Goal: Task Accomplishment & Management: Manage account settings

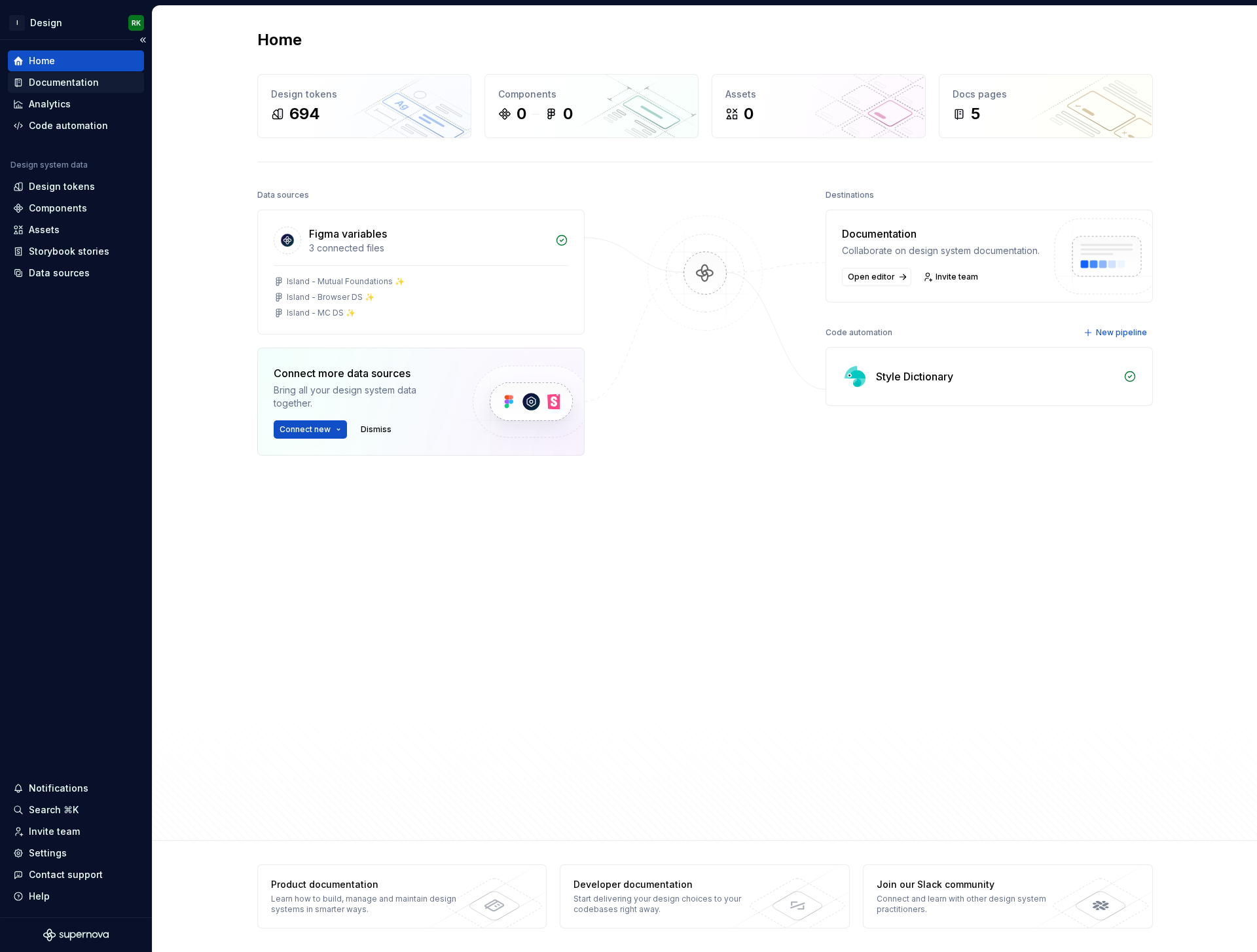
click at [51, 83] on div "Documentation" at bounding box center [63, 82] width 70 height 13
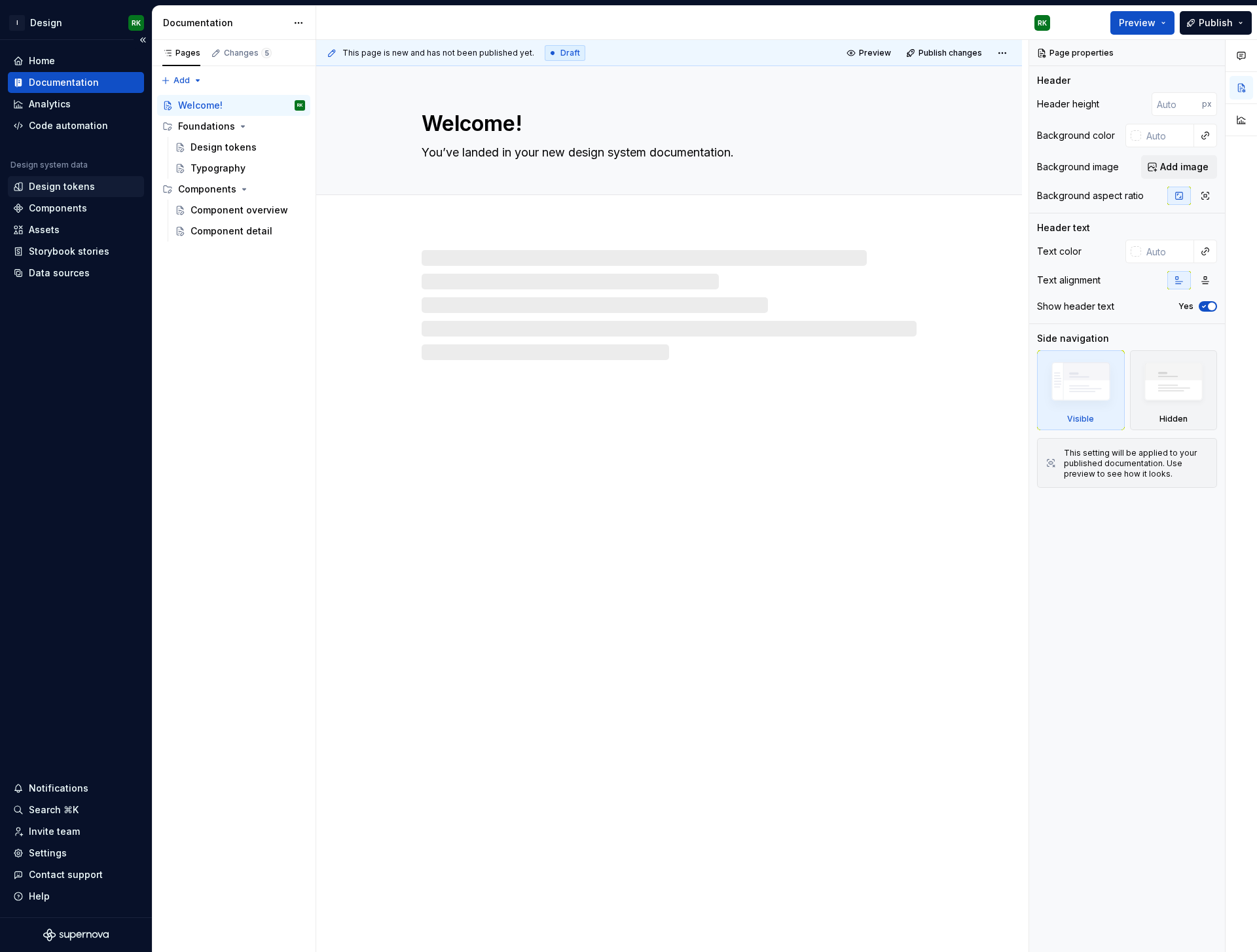
click at [93, 196] on div "Design tokens" at bounding box center [76, 186] width 136 height 21
type textarea "*"
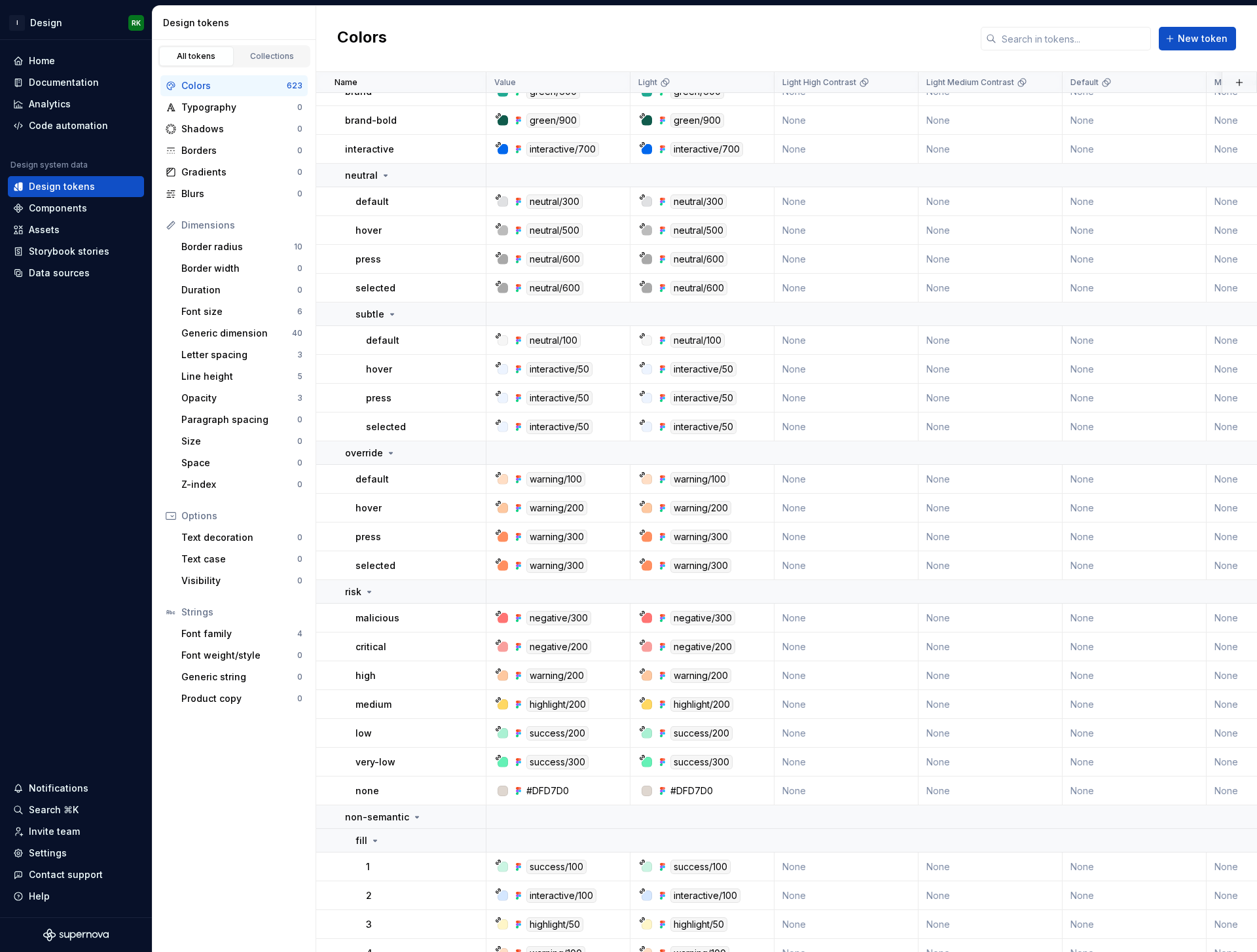
scroll to position [18611, 0]
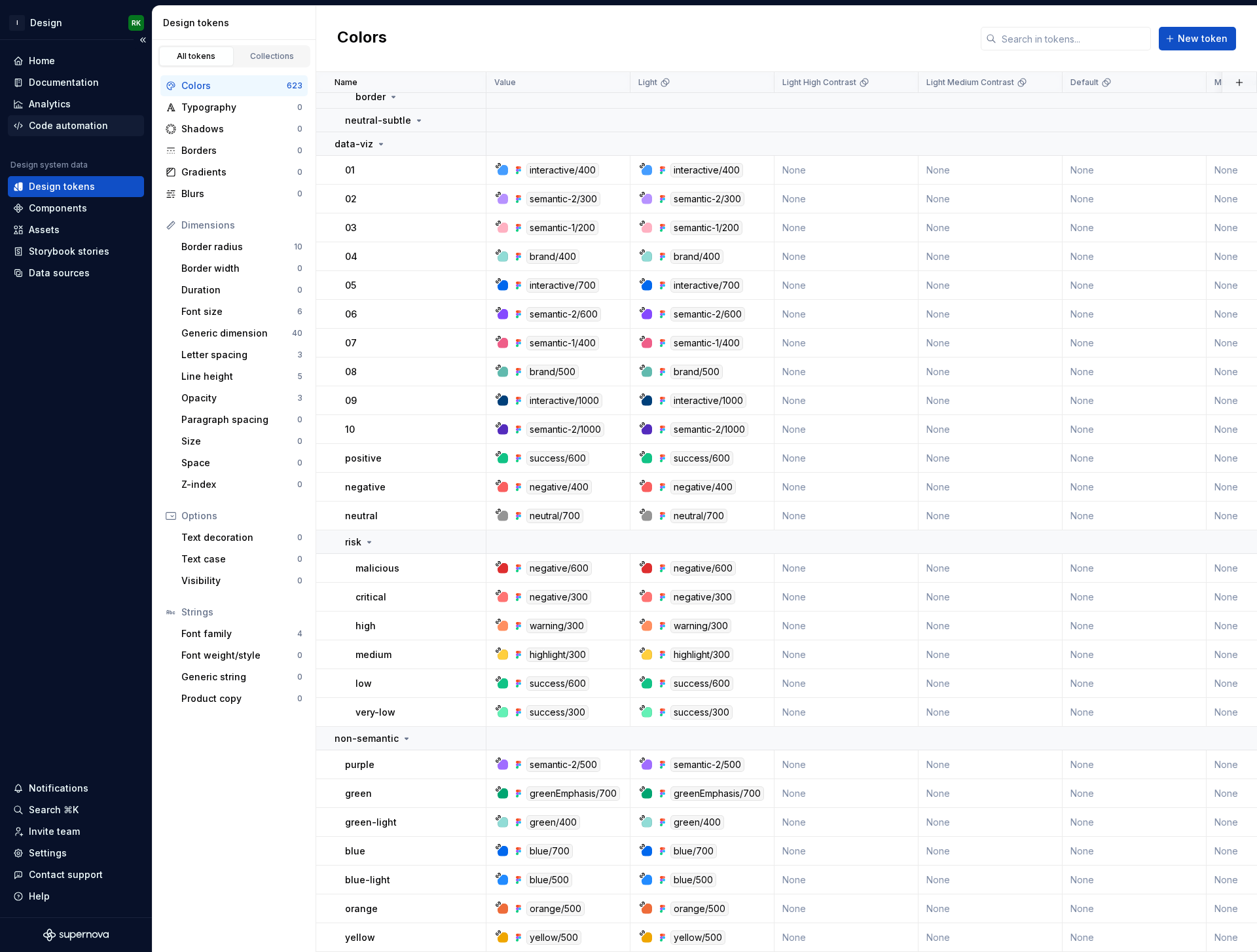
click at [86, 120] on div "Code automation" at bounding box center [68, 125] width 79 height 13
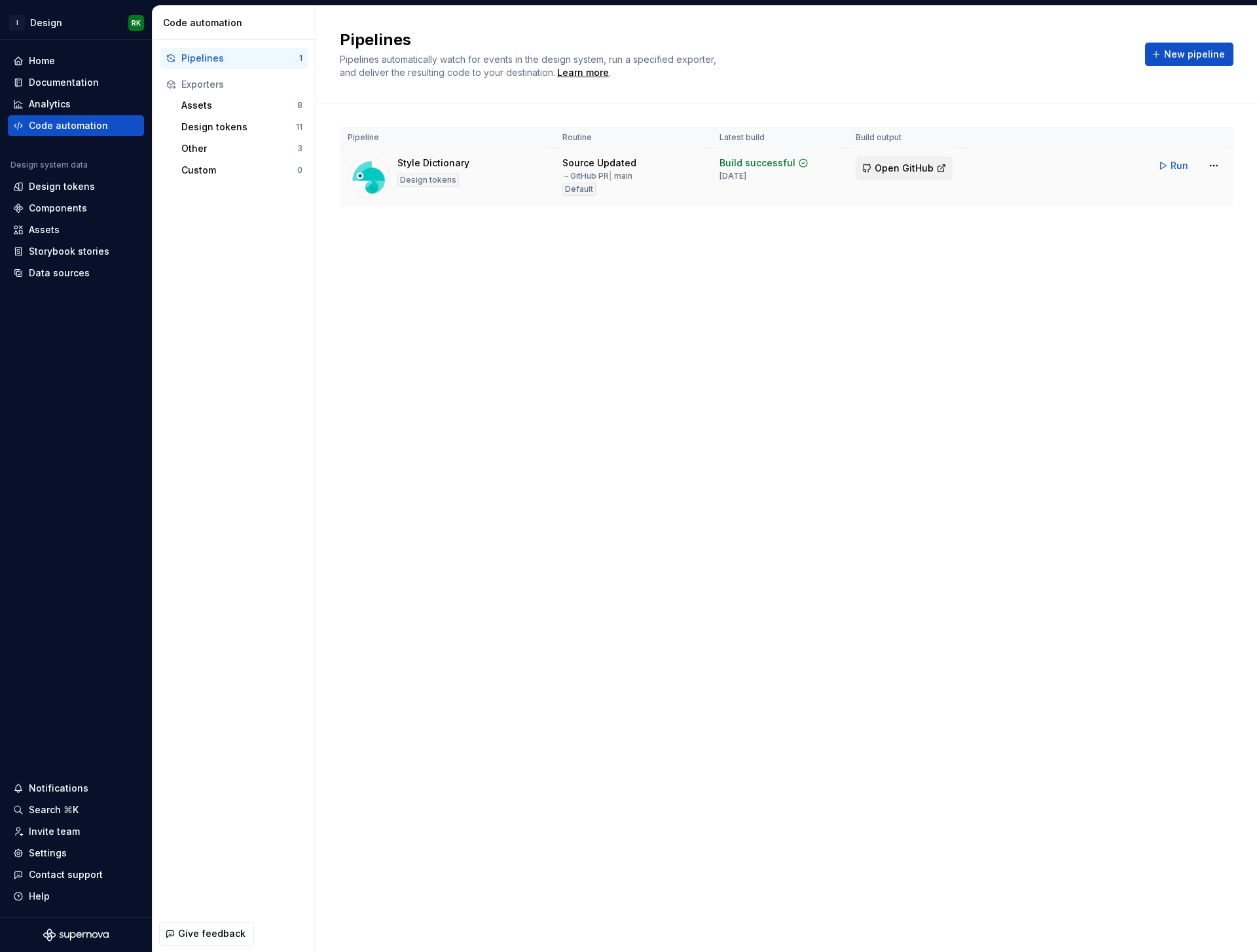
click at [896, 166] on span "Open GitHub" at bounding box center [904, 168] width 59 height 13
click at [1218, 168] on html "I Design RK Home Documentation Analytics Code automation Design system data Des…" at bounding box center [628, 476] width 1257 height 952
click at [1209, 200] on div "Edit pipeline" at bounding box center [1190, 193] width 138 height 21
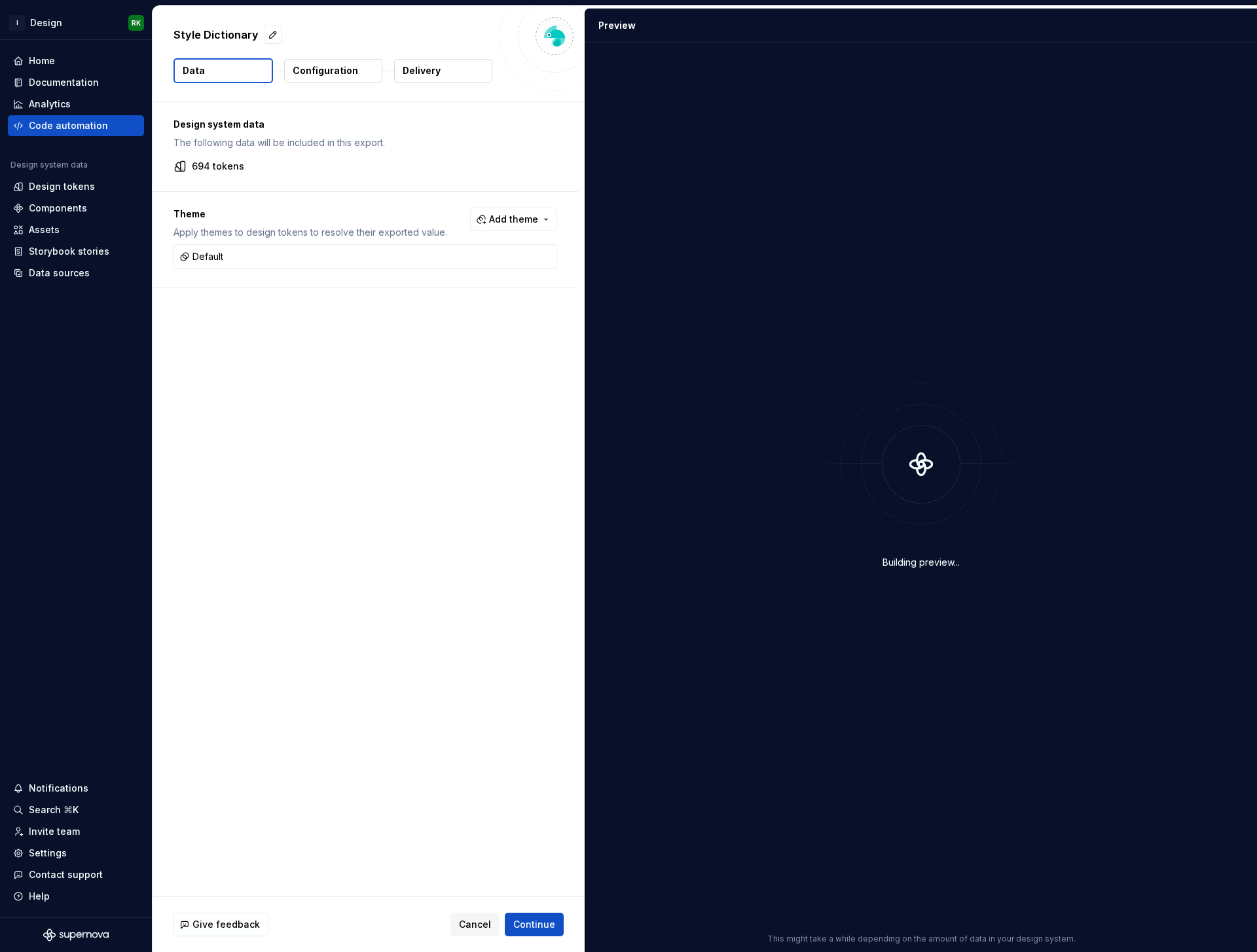
click at [418, 67] on p "Delivery" at bounding box center [422, 71] width 38 height 13
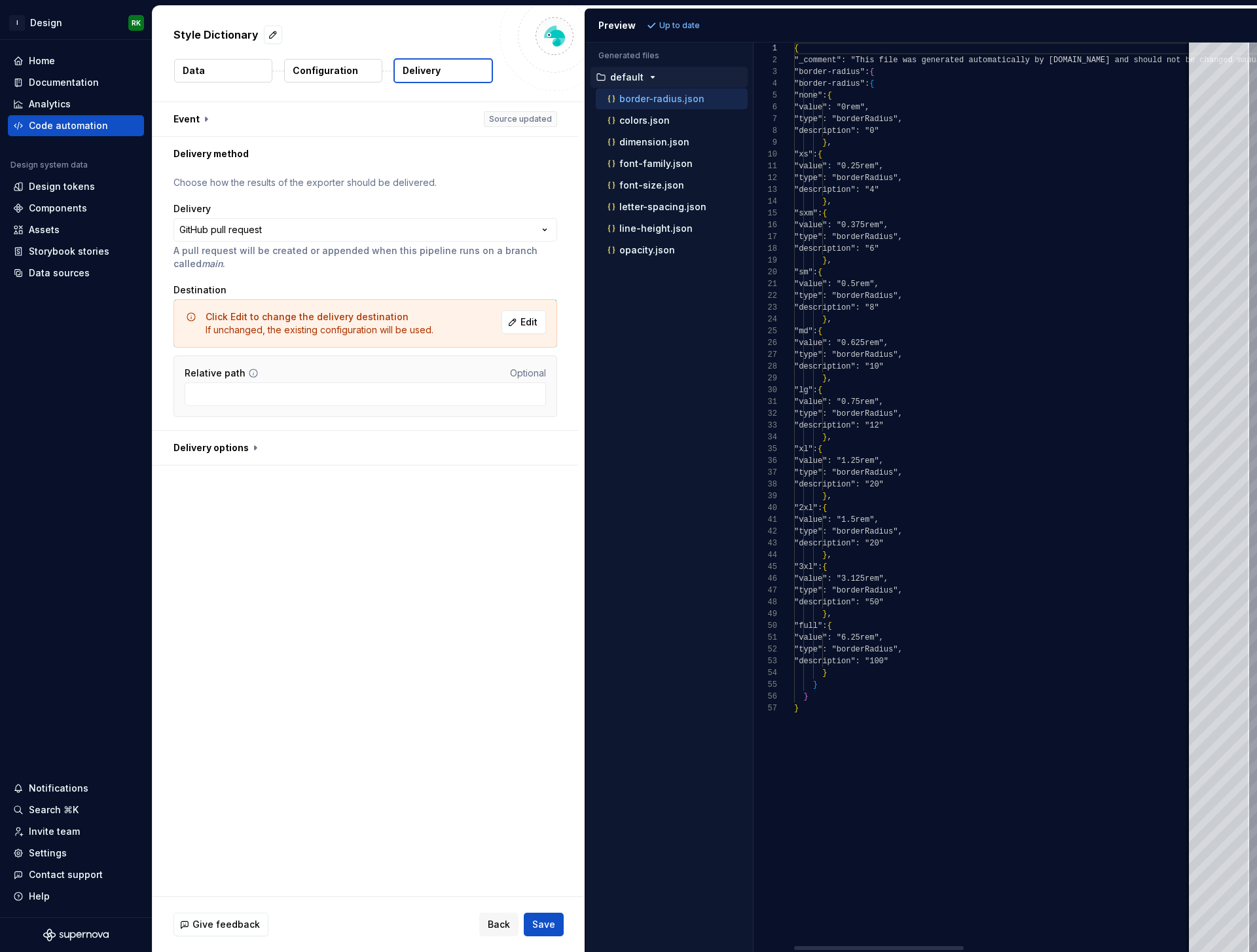
click at [231, 69] on button "Data" at bounding box center [224, 71] width 98 height 24
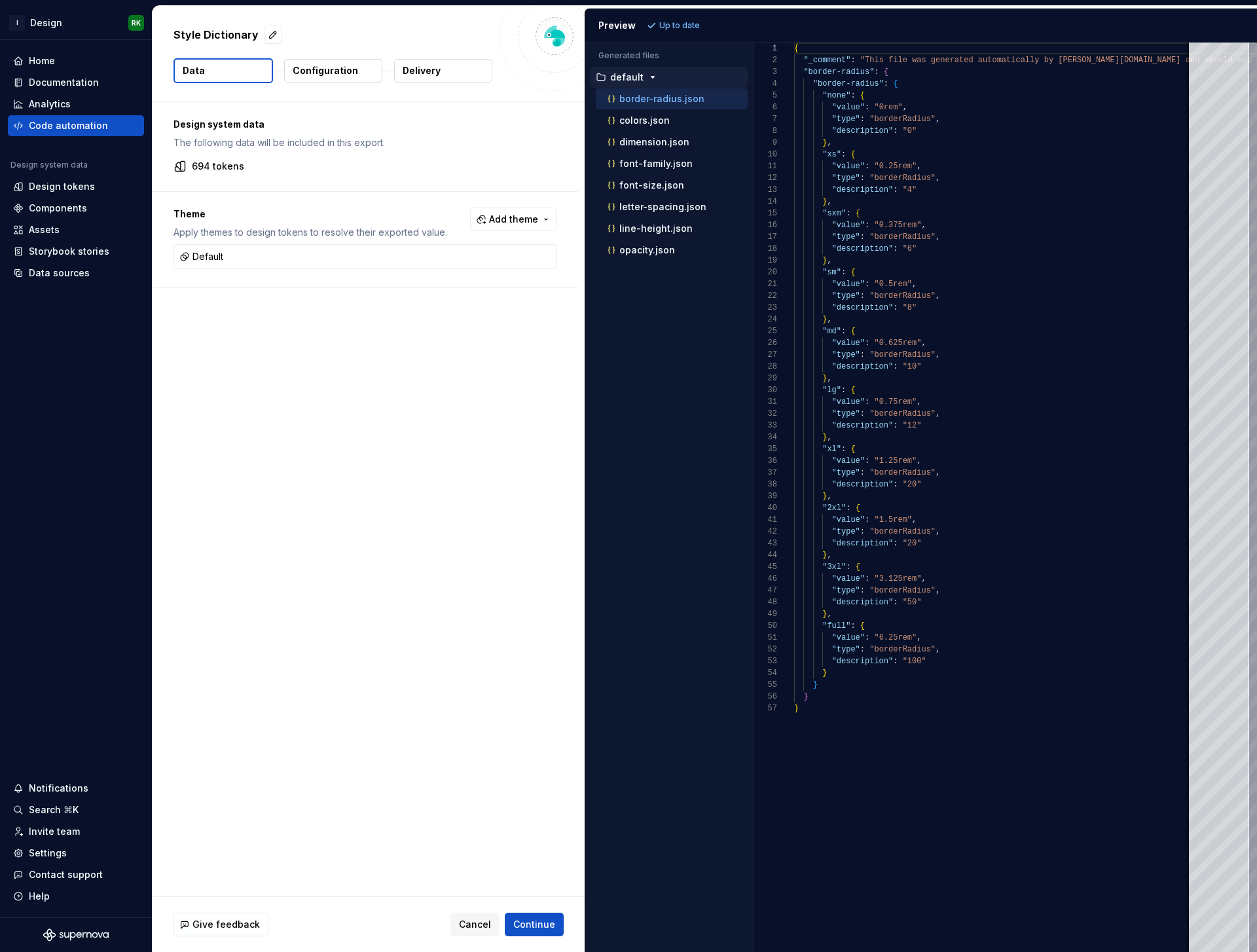
click at [346, 71] on p "Configuration" at bounding box center [325, 71] width 66 height 13
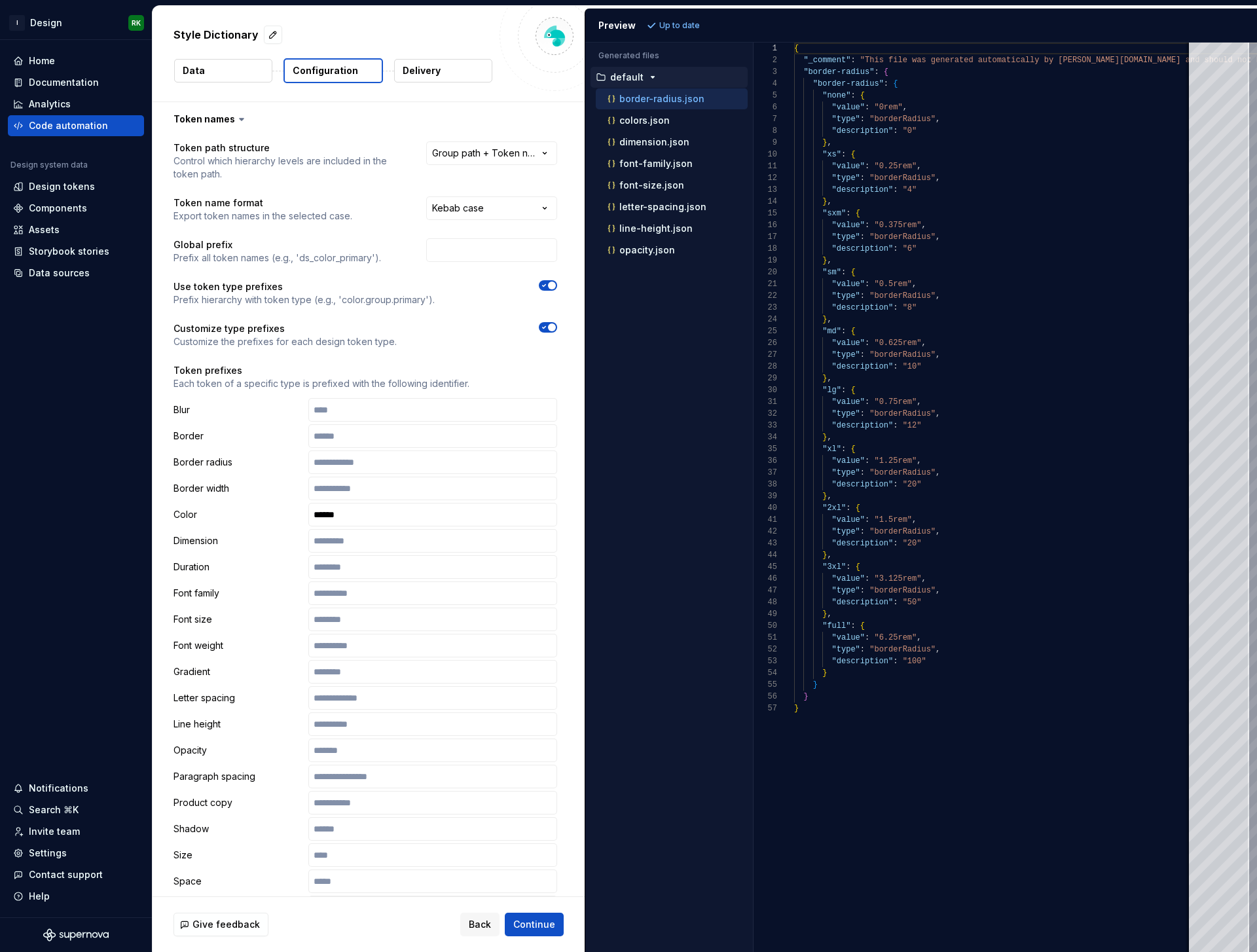
click at [435, 71] on p "Delivery" at bounding box center [422, 71] width 38 height 13
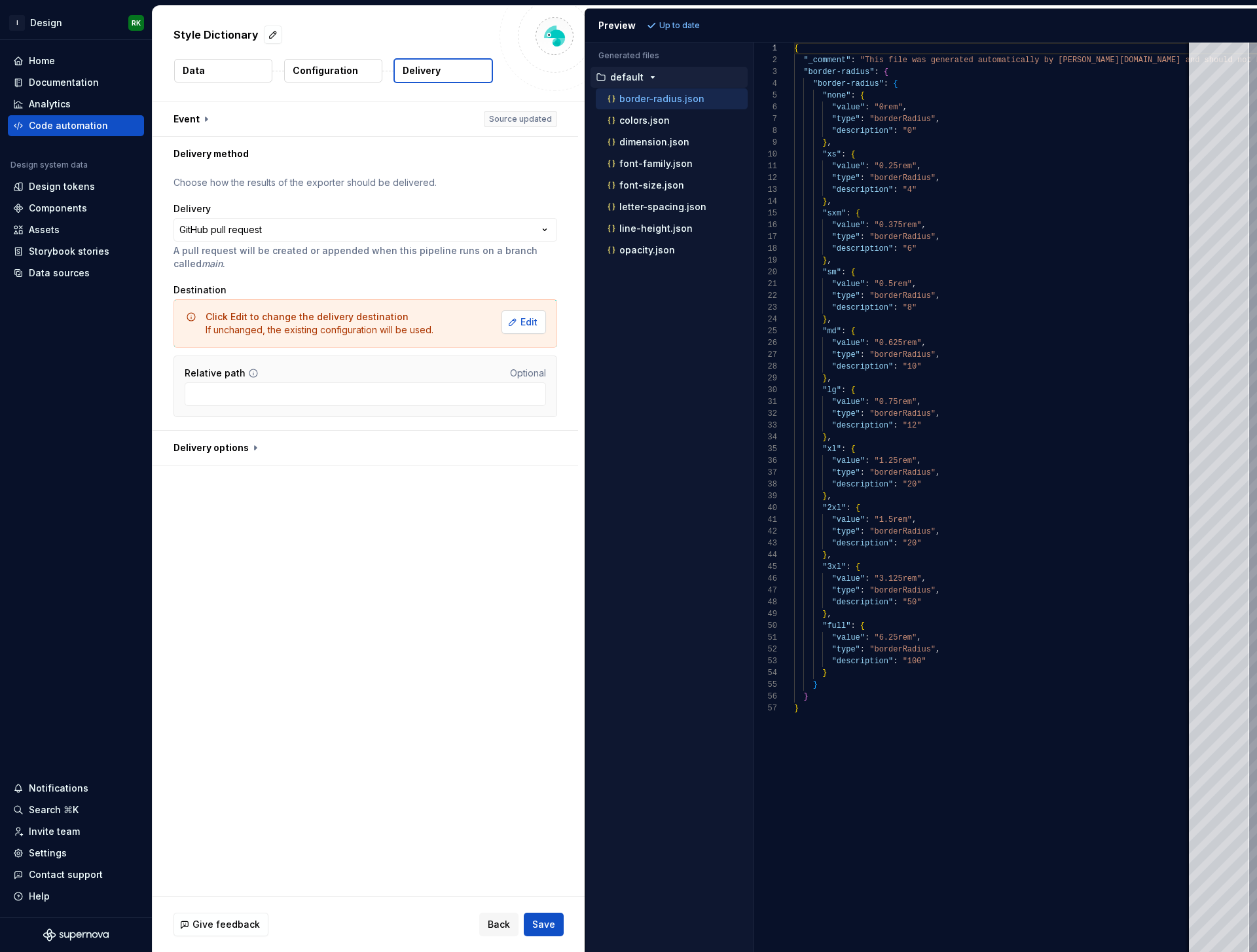
click at [518, 315] on button "Edit" at bounding box center [524, 323] width 44 height 24
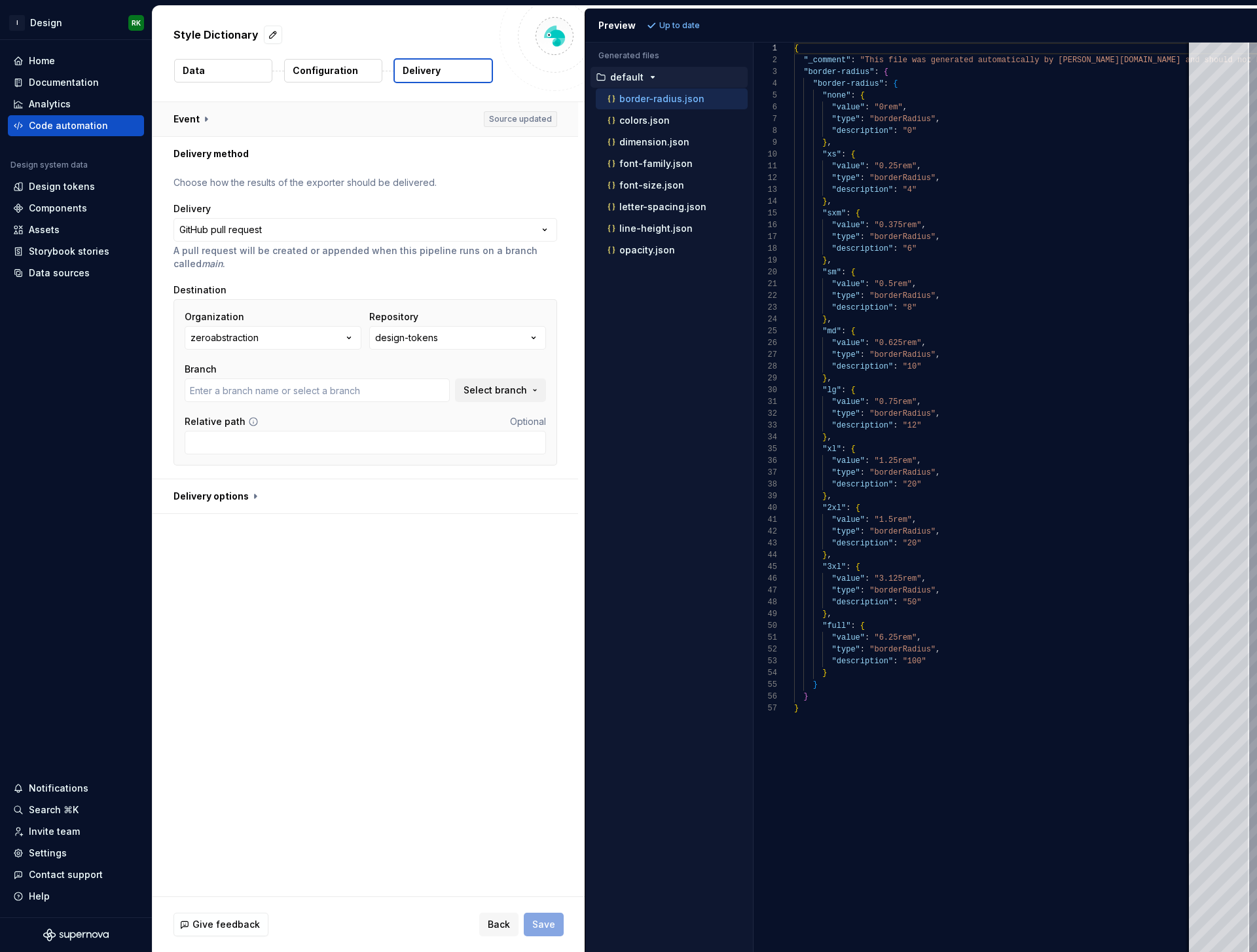
click at [250, 128] on button "button" at bounding box center [365, 119] width 426 height 34
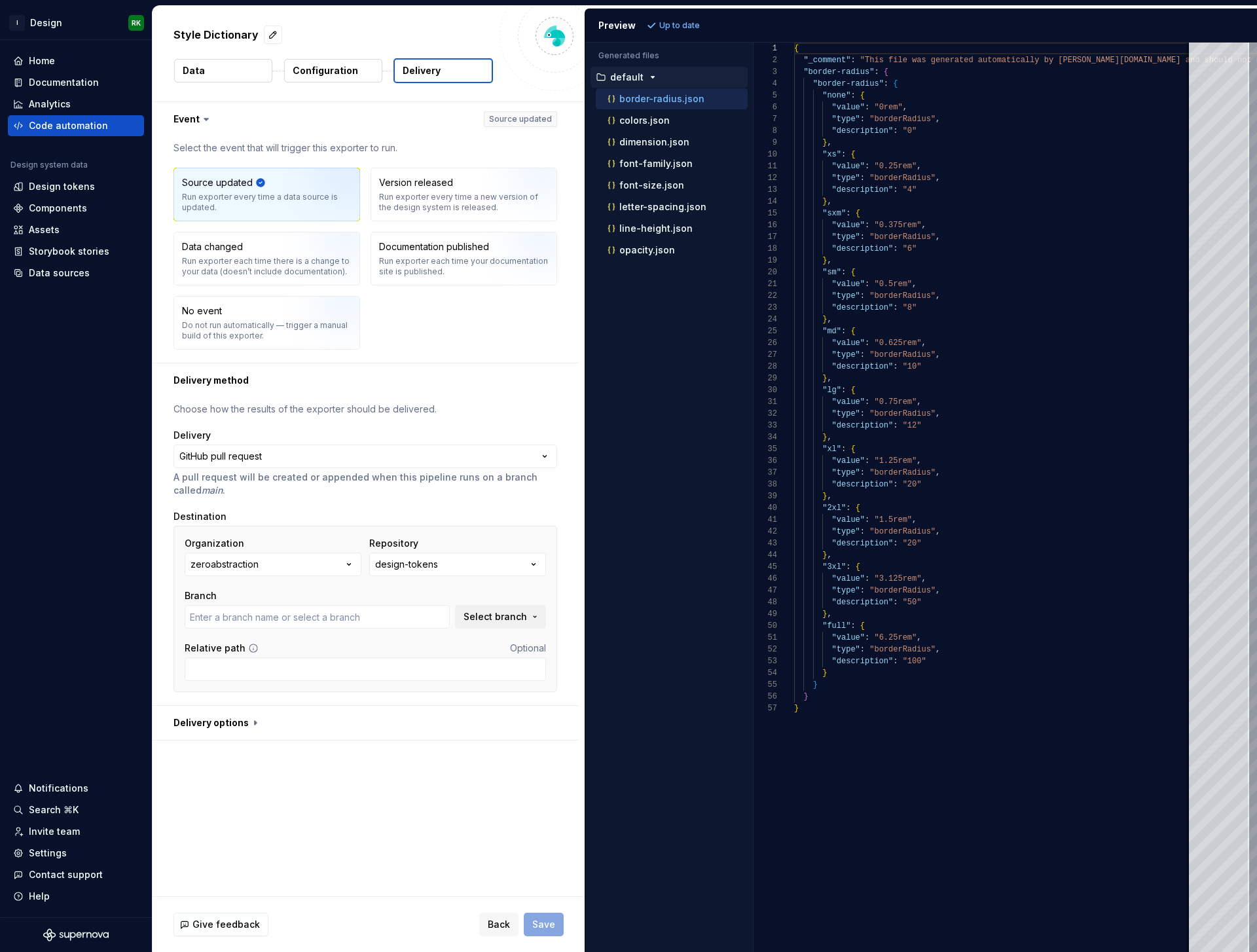
type input "chore/config-script"
drag, startPoint x: 195, startPoint y: 617, endPoint x: 335, endPoint y: 608, distance: 140.3
click at [335, 608] on input "chore/config-script" at bounding box center [317, 617] width 266 height 24
click at [315, 617] on input "chore/config-script" at bounding box center [317, 617] width 266 height 24
click at [496, 922] on span "Back" at bounding box center [499, 924] width 22 height 13
